Goal: Task Accomplishment & Management: Use online tool/utility

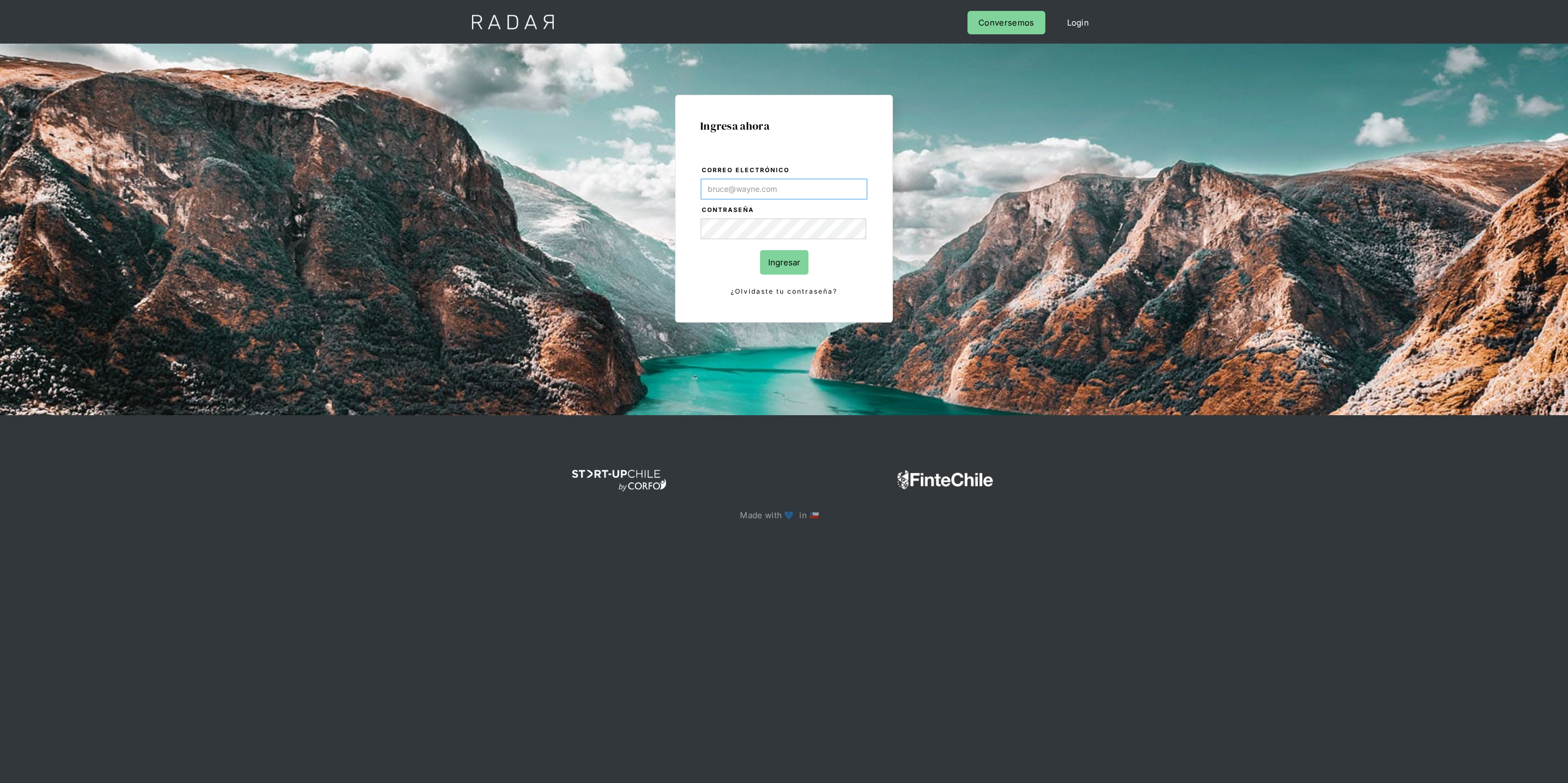
type input "[PERSON_NAME][EMAIL_ADDRESS][DOMAIN_NAME]"
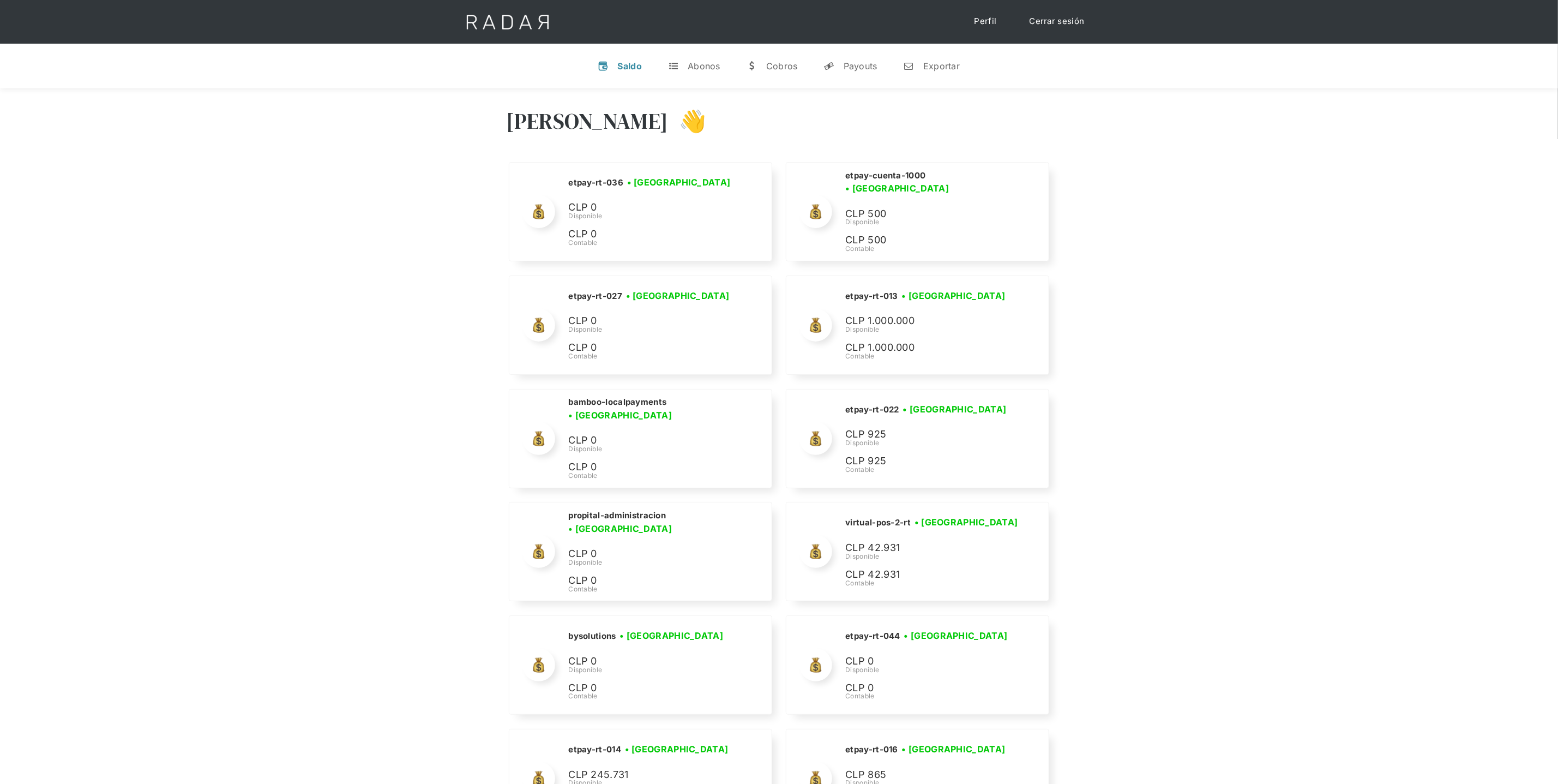
scroll to position [4572, 0]
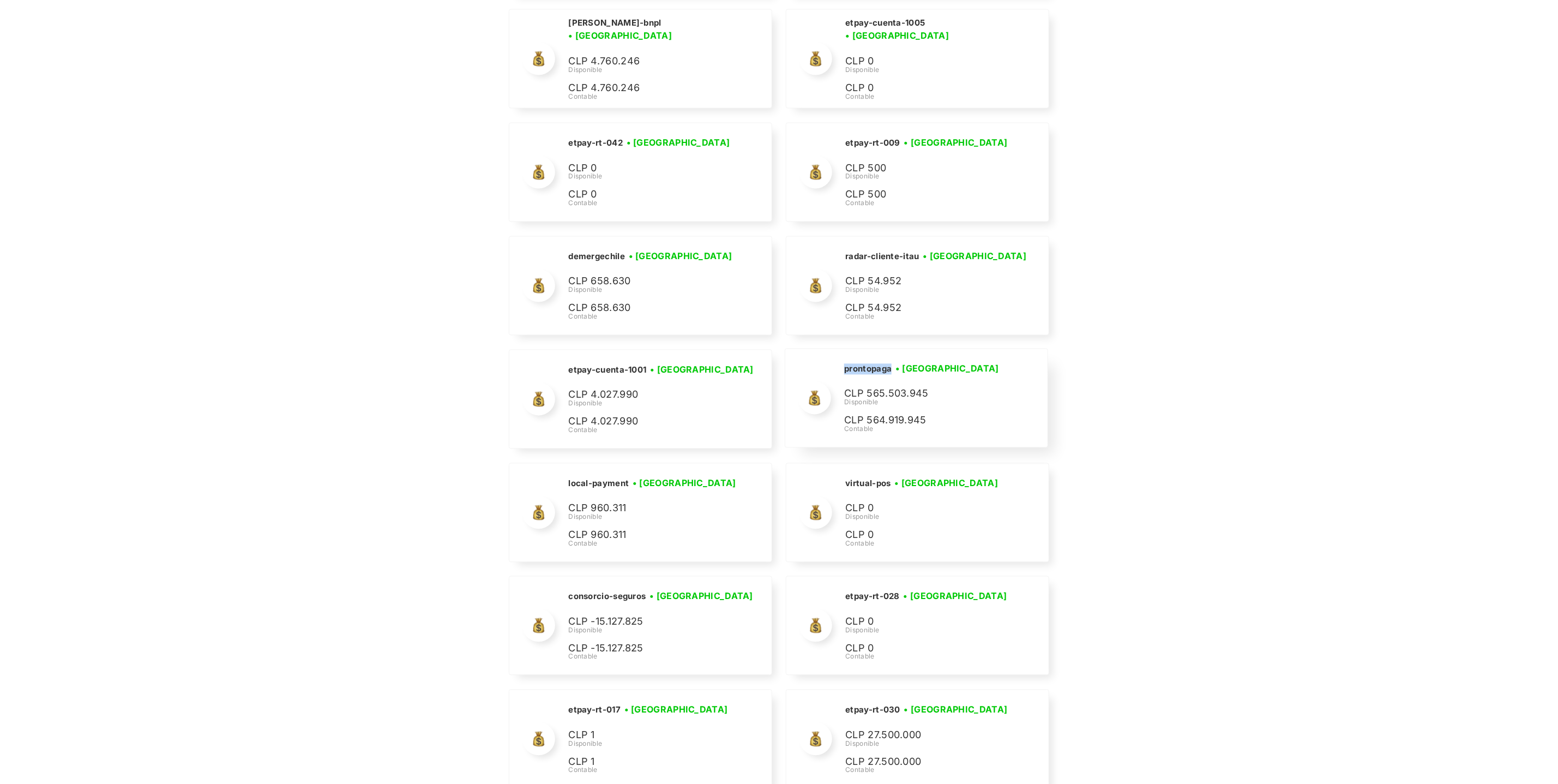
drag, startPoint x: 894, startPoint y: 394, endPoint x: 844, endPoint y: 389, distance: 50.2
click at [0, 0] on div "prontopaga • [GEOGRAPHIC_DATA] • Desconectada" at bounding box center [0, 0] width 0 height 0
copy h2 "prontopaga"
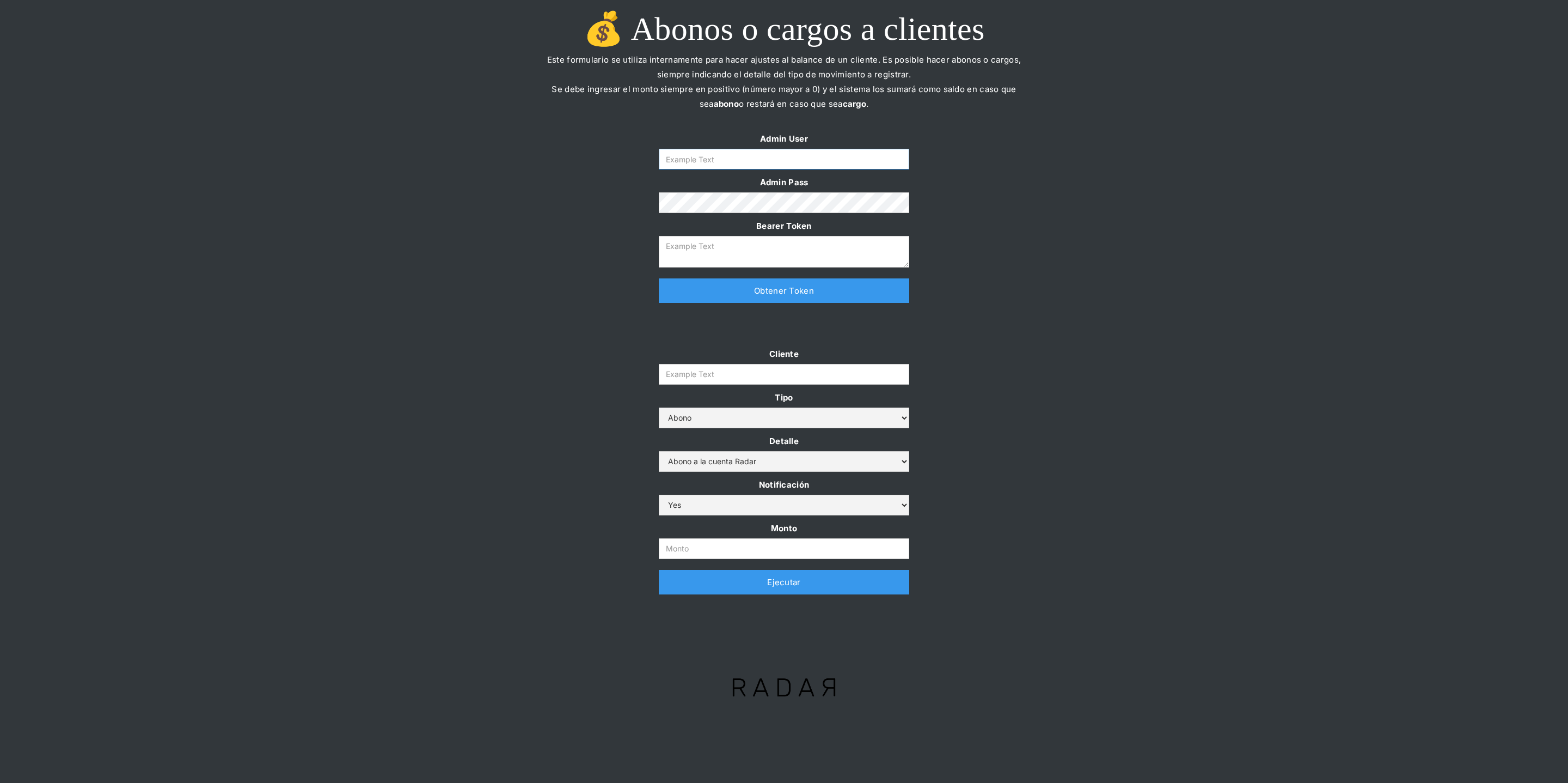
click at [767, 162] on input "Form" at bounding box center [784, 159] width 251 height 21
type input "[PERSON_NAME][EMAIL_ADDRESS][DOMAIN_NAME]"
click at [759, 287] on link "Obtener Token" at bounding box center [784, 290] width 251 height 24
type textarea "eyJhbGciOiJSUzI1NiIsInR5cCI6IkpXVCJ9.eyJkYXRhIjp7ImlkIjoiZGFuaWVsYUBzb21vc3JhZG…"
click at [720, 366] on input "Cliente" at bounding box center [784, 374] width 251 height 21
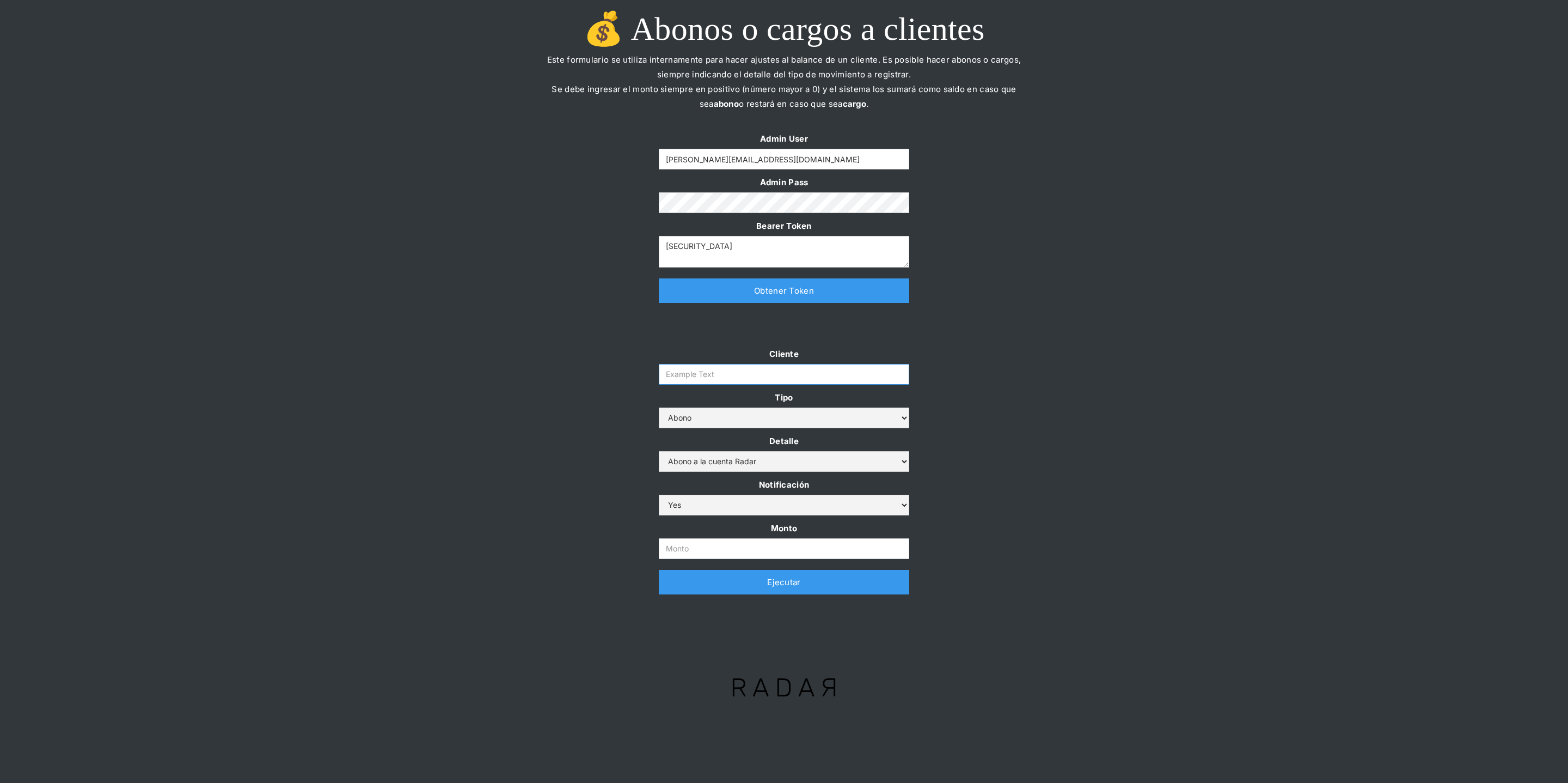
paste input "prontopaga"
type input "prontopaga"
click at [691, 551] on input "Monto" at bounding box center [784, 548] width 251 height 21
paste input "$1,500,000,000"
type input "1.500.000.000"
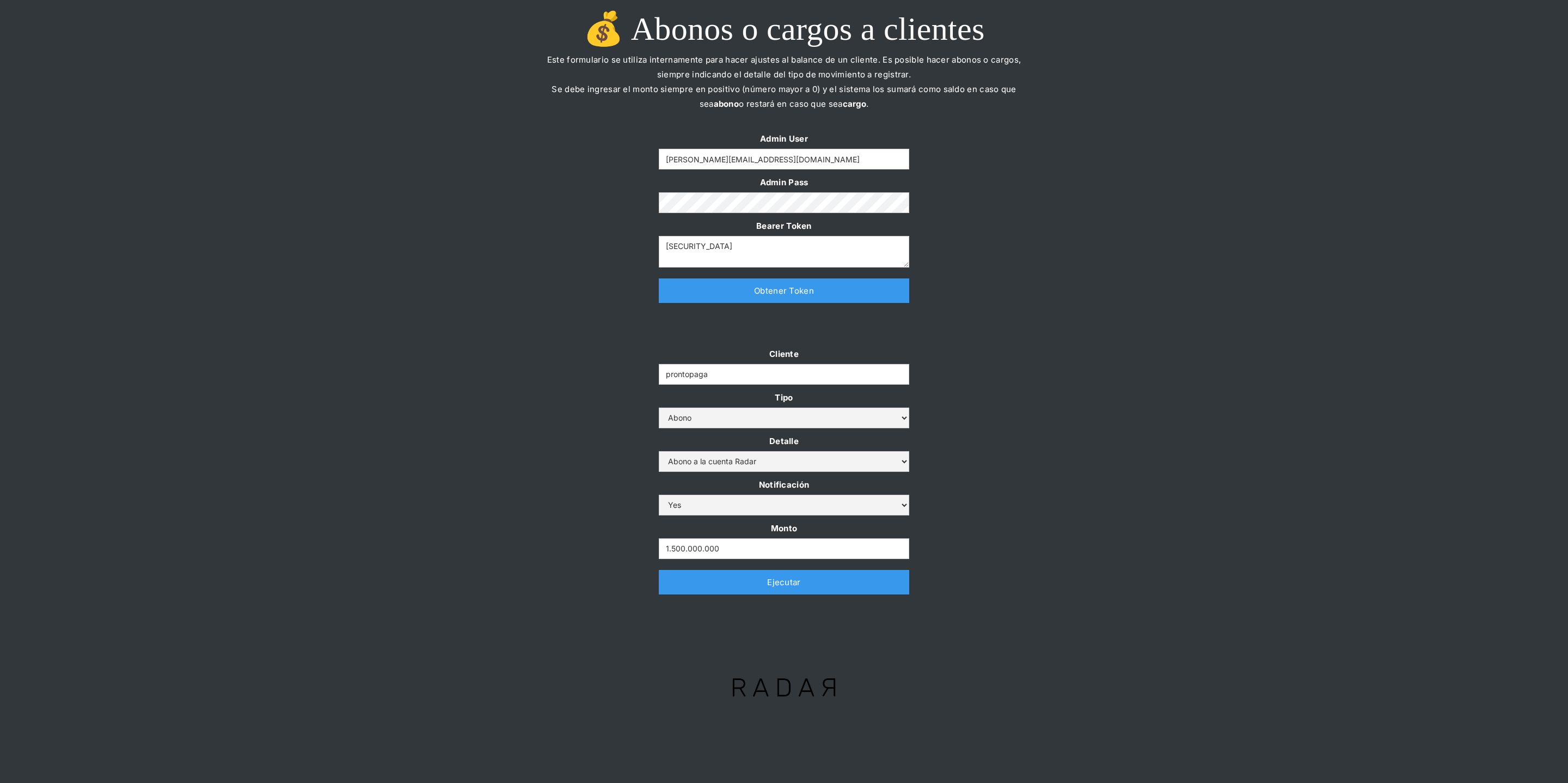
click at [685, 582] on link "Ejecutar" at bounding box center [784, 582] width 251 height 24
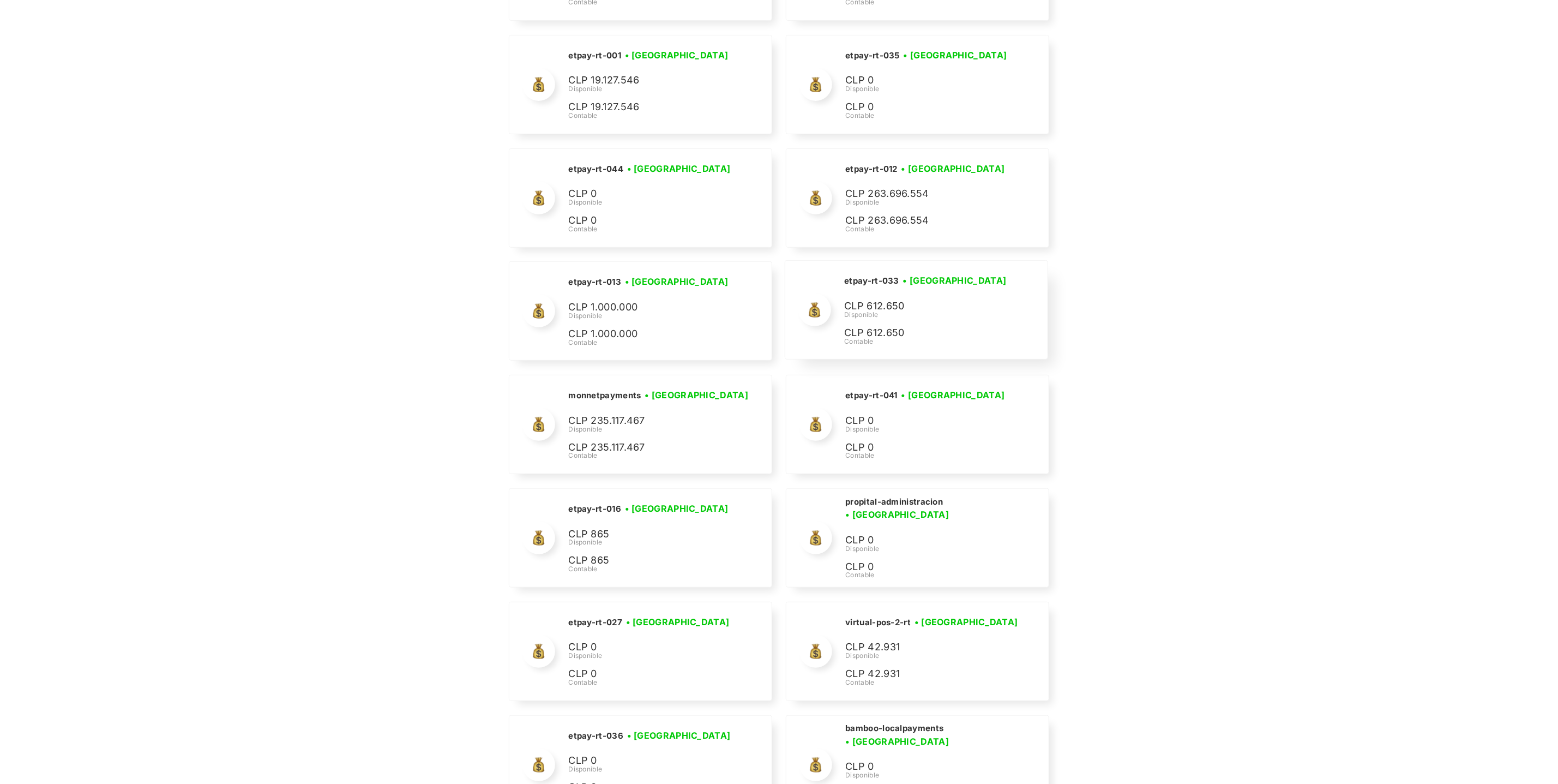
scroll to position [4800, 0]
